Goal: Information Seeking & Learning: Learn about a topic

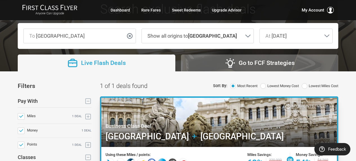
scroll to position [84, 0]
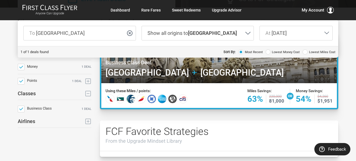
click at [205, 69] on div at bounding box center [219, 59] width 238 height 52
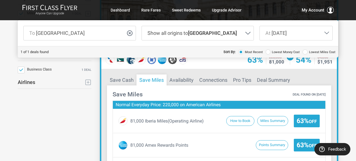
scroll to position [141, 0]
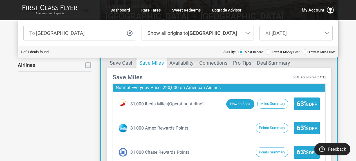
click at [238, 104] on button "How to Book" at bounding box center [240, 104] width 28 height 10
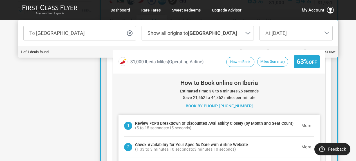
scroll to position [197, 0]
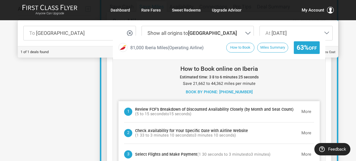
click at [248, 70] on h3 "How to Book online on Iberia" at bounding box center [218, 69] width 201 height 7
copy h3 "Iberia"
click at [149, 74] on div "How to Book online on Iberia Estimated time: 3 8 to 6 minutes 25 seconds Save 2…" at bounding box center [218, 116] width 201 height 100
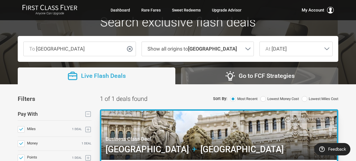
scroll to position [0, 0]
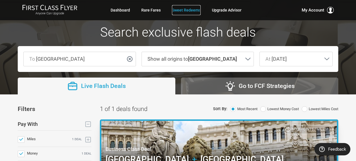
click at [188, 10] on link "Sweet Redeems" at bounding box center [186, 10] width 29 height 10
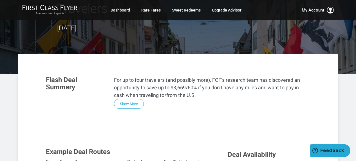
scroll to position [56, 0]
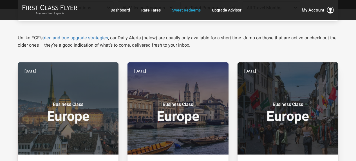
scroll to position [84, 0]
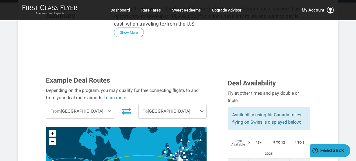
scroll to position [112, 0]
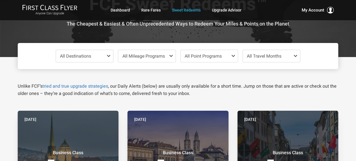
scroll to position [28, 0]
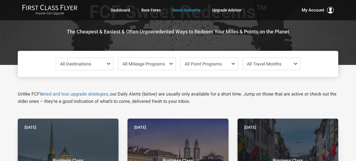
click at [283, 64] on span "All Travel Months" at bounding box center [271, 64] width 57 height 12
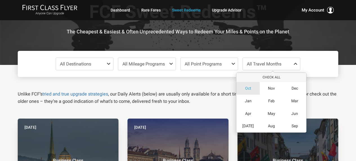
click at [247, 87] on span "Oct" at bounding box center [248, 88] width 6 height 5
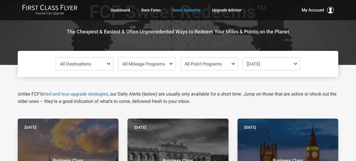
scroll to position [84, 0]
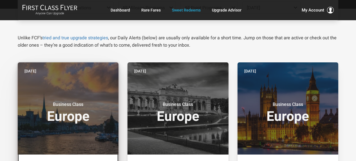
click at [80, 102] on small "Business Class" at bounding box center [68, 105] width 70 height 6
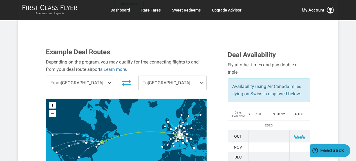
scroll to position [169, 0]
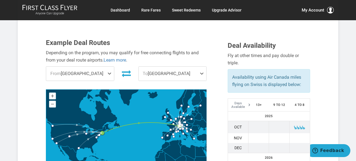
click at [92, 67] on span "From [GEOGRAPHIC_DATA]" at bounding box center [79, 74] width 67 height 14
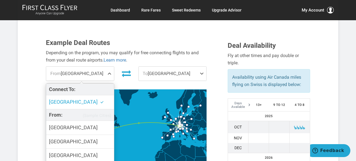
click at [177, 67] on span "To [GEOGRAPHIC_DATA]" at bounding box center [172, 74] width 67 height 14
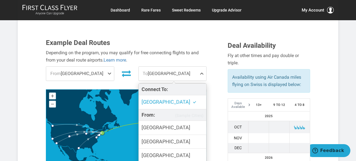
click at [213, 79] on div "Example Deal Routes Depending on the program, you may qualify for free connecti…" at bounding box center [133, 106] width 182 height 134
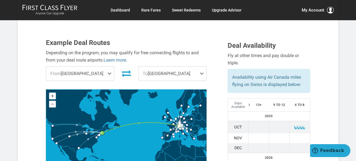
click at [78, 67] on span "From [GEOGRAPHIC_DATA]" at bounding box center [79, 74] width 67 height 14
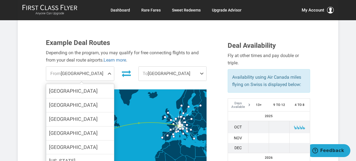
scroll to position [36, 0]
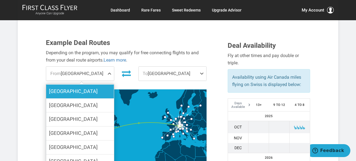
click at [93, 85] on label "[GEOGRAPHIC_DATA]" at bounding box center [79, 92] width 67 height 14
click at [0, 0] on input "[GEOGRAPHIC_DATA]" at bounding box center [0, 0] width 0 height 0
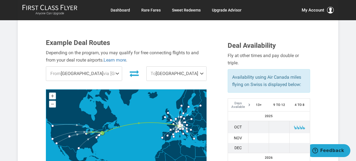
click at [173, 67] on span "To [GEOGRAPHIC_DATA]" at bounding box center [177, 74] width 60 height 14
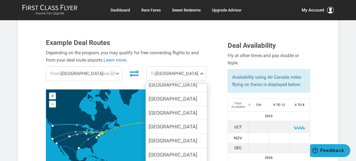
scroll to position [197, 0]
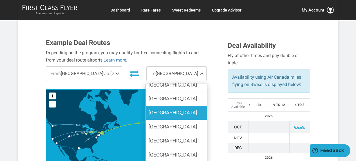
click at [172, 106] on label "[GEOGRAPHIC_DATA]" at bounding box center [176, 113] width 61 height 14
click at [0, 0] on input "[GEOGRAPHIC_DATA]" at bounding box center [0, 0] width 0 height 0
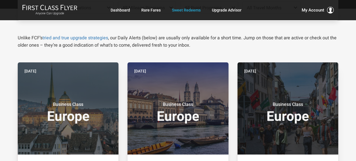
scroll to position [84, 0]
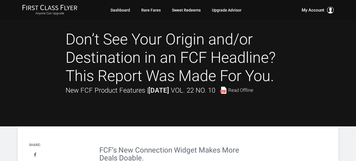
scroll to position [674, 0]
